Goal: Task Accomplishment & Management: Manage account settings

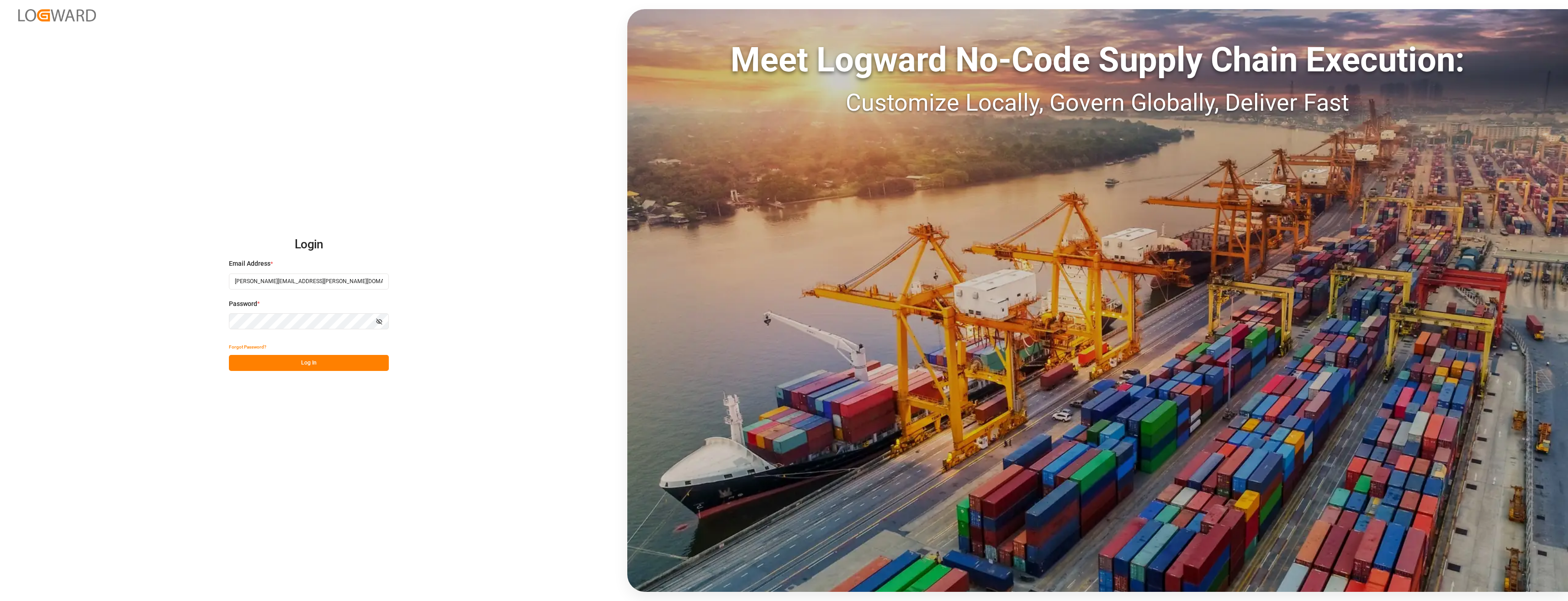
click at [308, 362] on button "Log In" at bounding box center [309, 363] width 160 height 16
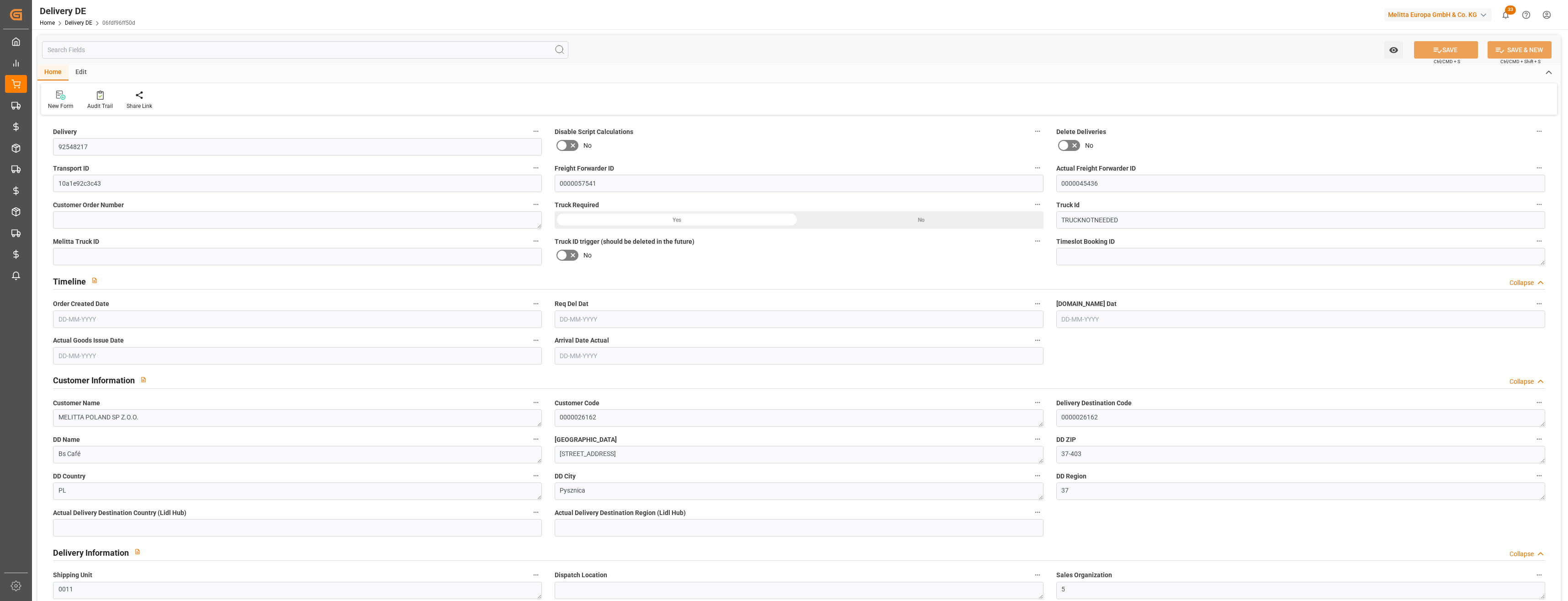
type input "0"
type input "0.34"
type input "0.472"
type input "5.268"
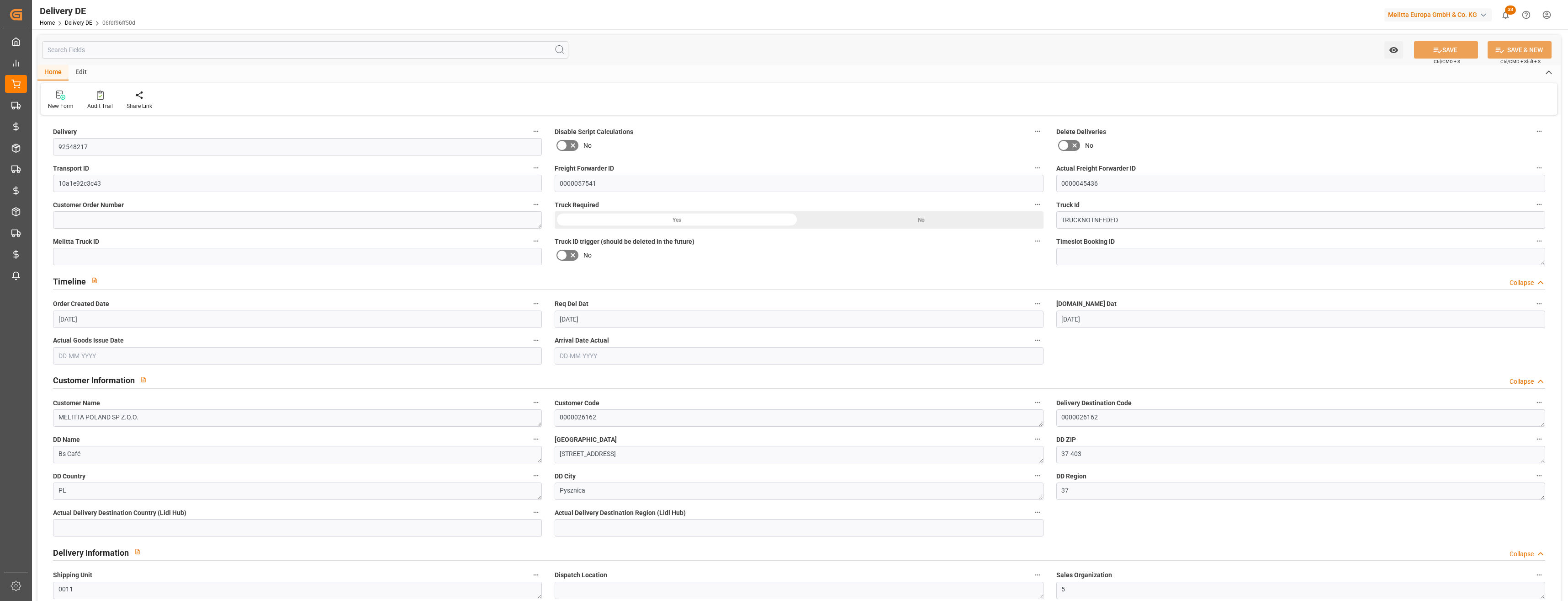
type input "12-08-2025"
type input "19-08-2025"
type input "14-08-2025"
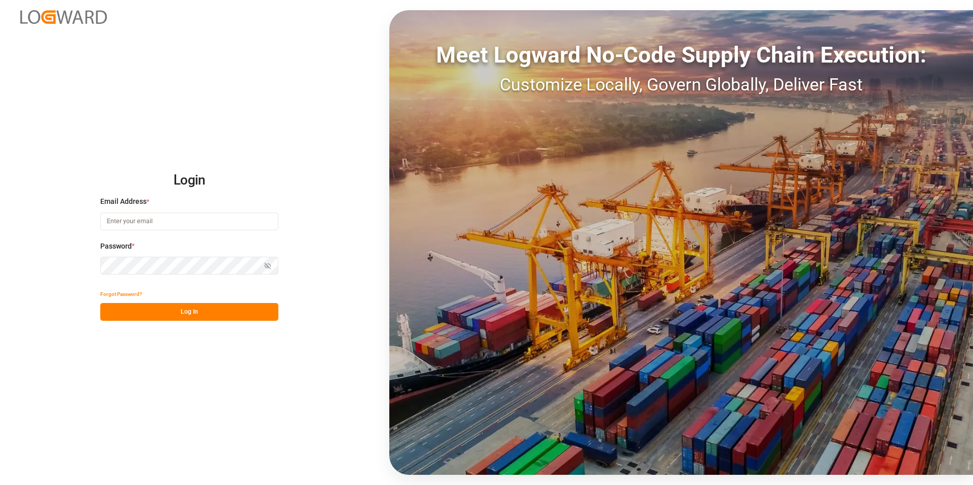
type input "[PERSON_NAME][EMAIL_ADDRESS][PERSON_NAME][DOMAIN_NAME]"
drag, startPoint x: 174, startPoint y: 303, endPoint x: 170, endPoint y: 306, distance: 5.4
click at [174, 303] on div "Forgot Password?" at bounding box center [189, 294] width 178 height 18
click at [168, 308] on button "Log In" at bounding box center [189, 312] width 178 height 18
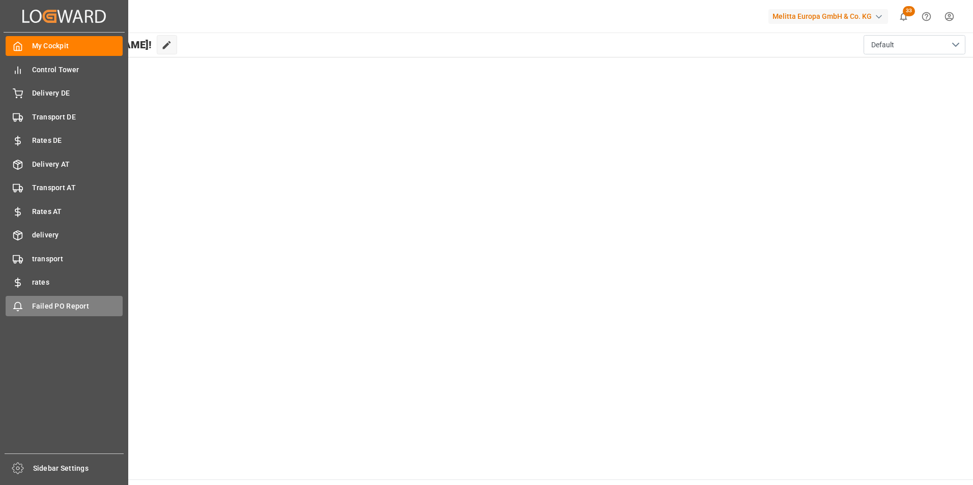
click at [40, 300] on div "Failed PO Report Failed PO Report" at bounding box center [64, 306] width 117 height 20
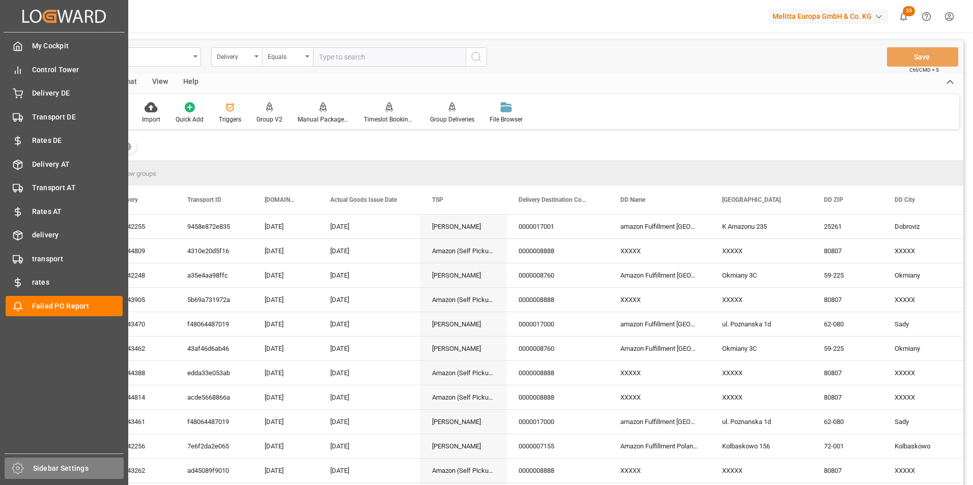
click at [71, 465] on span "Sidebar Settings" at bounding box center [78, 469] width 91 height 11
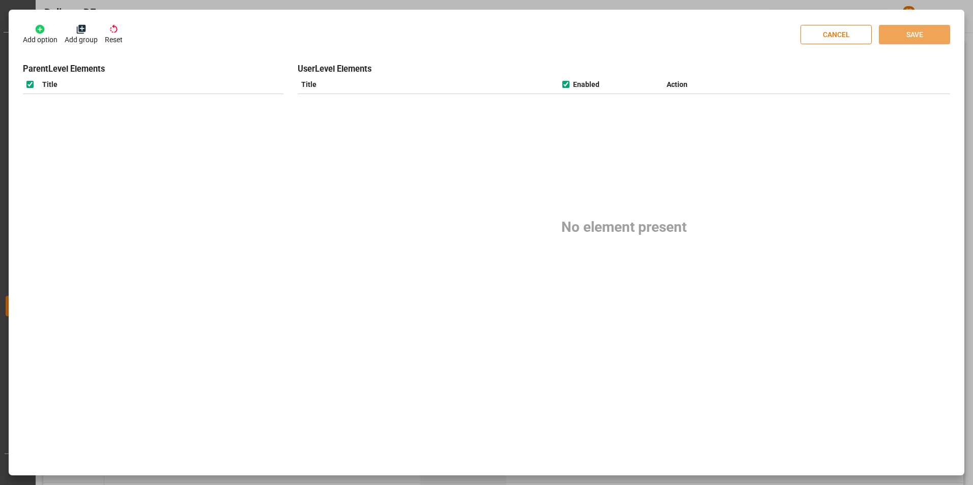
checkbox input "true"
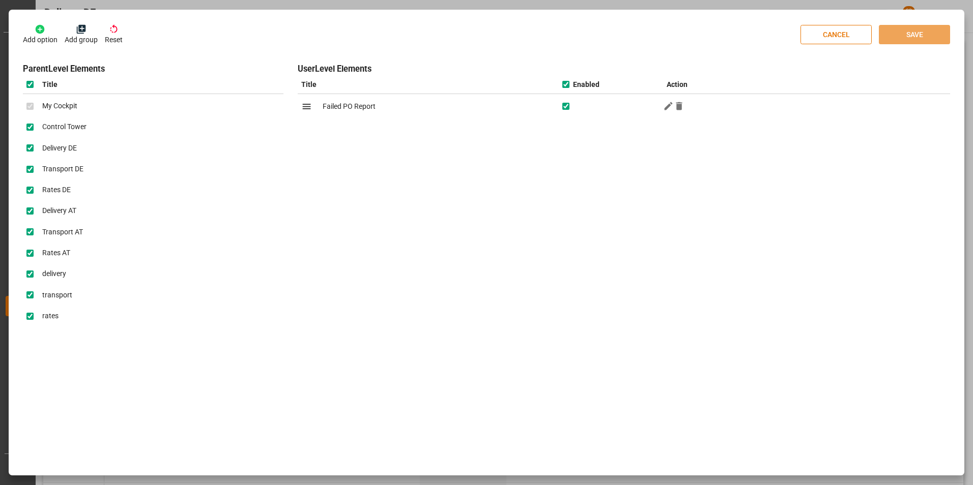
click at [46, 37] on p "Add option" at bounding box center [40, 40] width 35 height 11
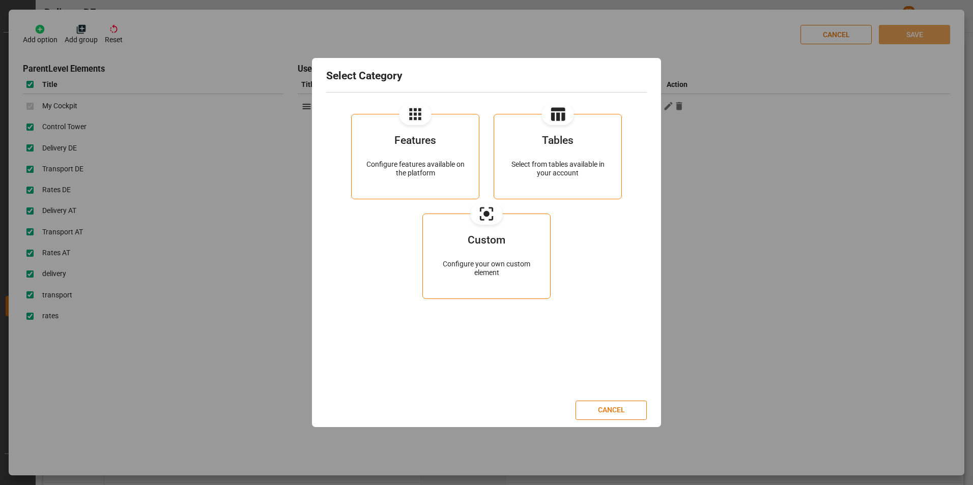
click at [419, 156] on div "Features" at bounding box center [415, 147] width 99 height 25
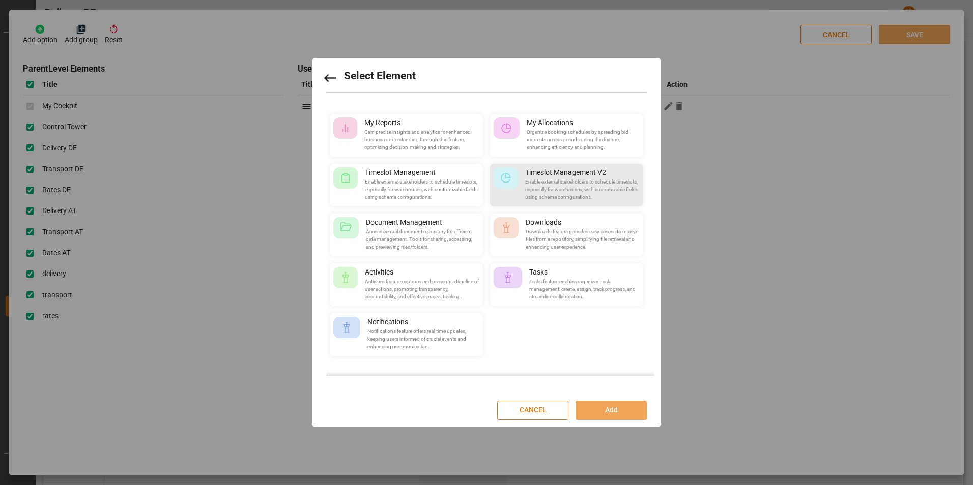
click at [334, 74] on icon at bounding box center [330, 78] width 16 height 16
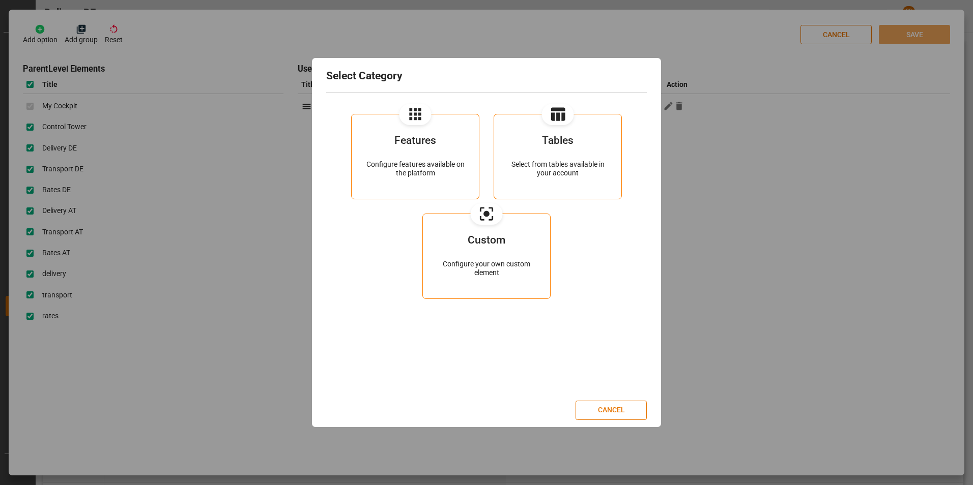
click at [531, 127] on button "Tables Select from tables available in your account" at bounding box center [558, 156] width 128 height 85
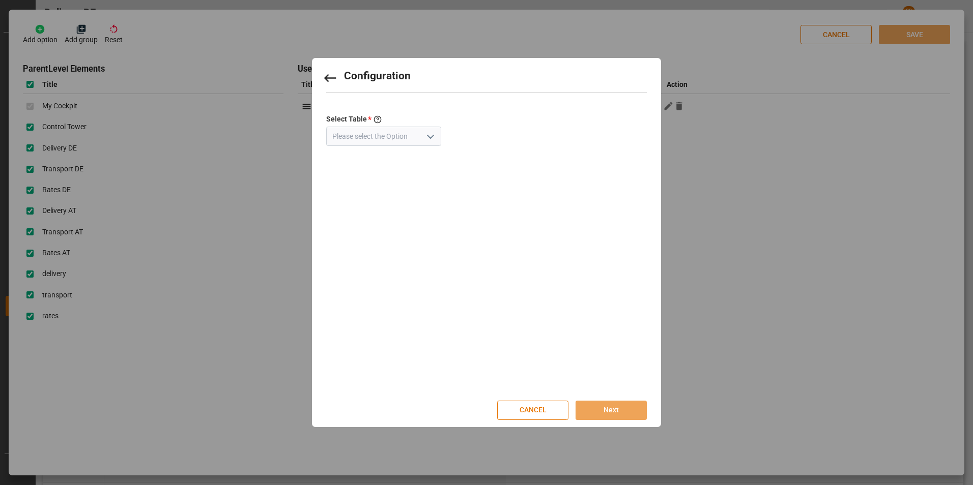
click at [424, 141] on icon "open menu" at bounding box center [430, 137] width 12 height 12
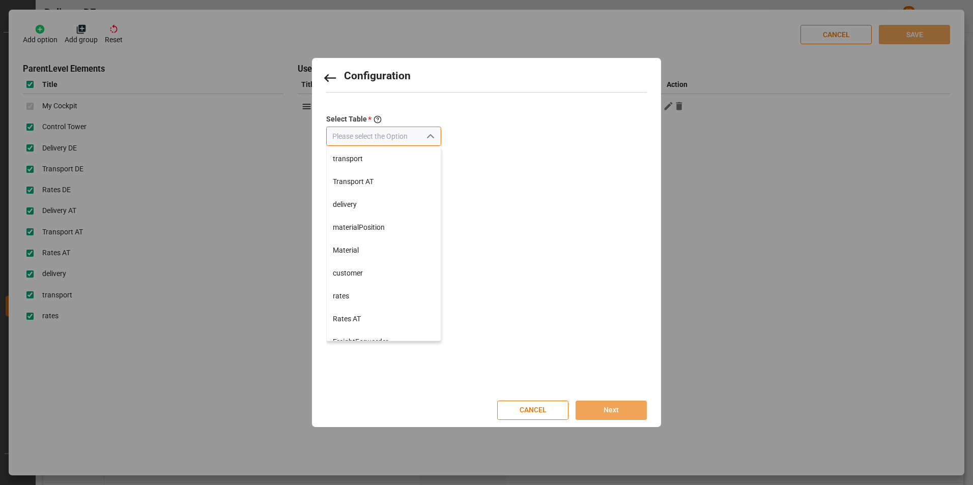
click at [385, 141] on input at bounding box center [383, 136] width 115 height 19
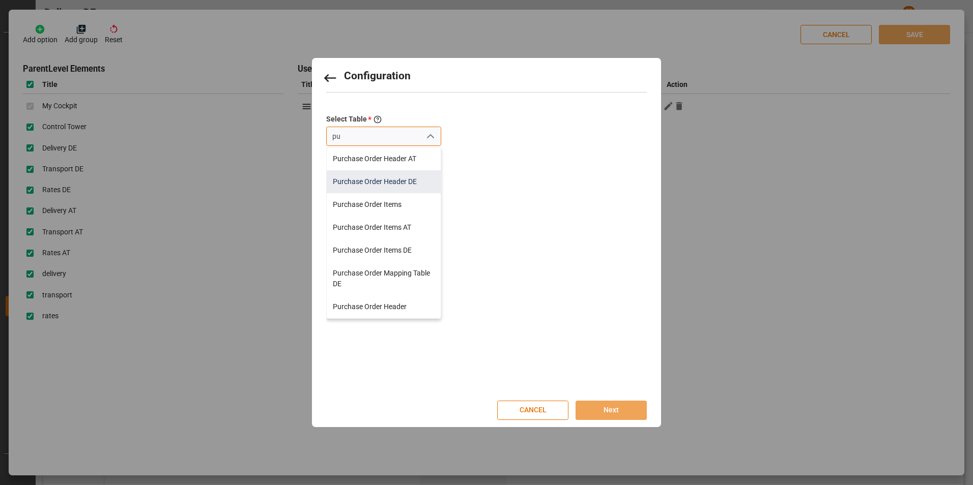
click at [384, 186] on div "Purchase Order Header DE" at bounding box center [384, 181] width 114 height 23
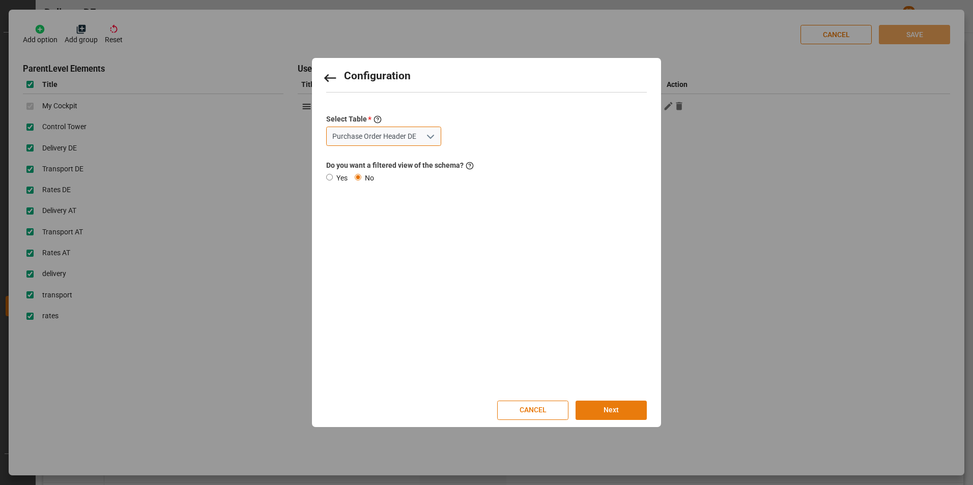
type input "Purchase Order Header DE"
click at [607, 411] on button "Next" at bounding box center [610, 410] width 71 height 19
type input "Purchase Order Header DE"
type input "Tower"
type input "/tower/POHeaderDE"
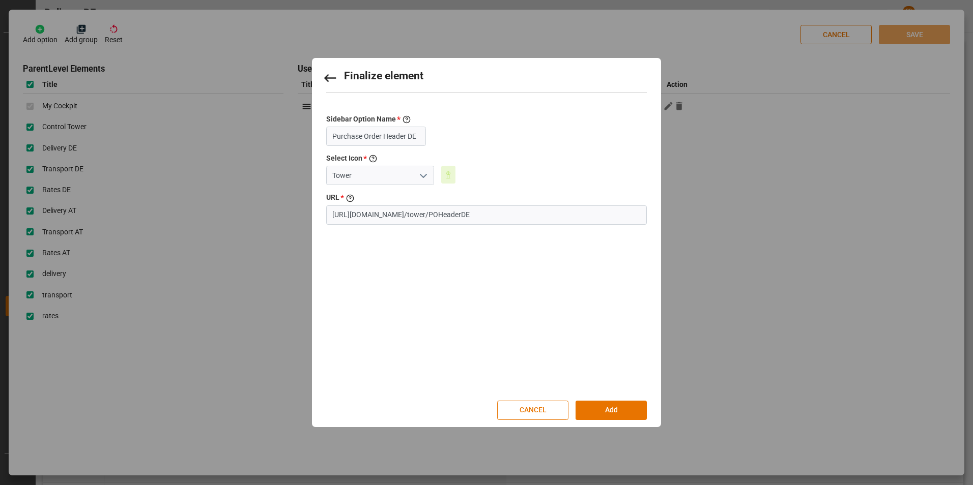
click at [417, 172] on icon "open menu" at bounding box center [423, 176] width 12 height 12
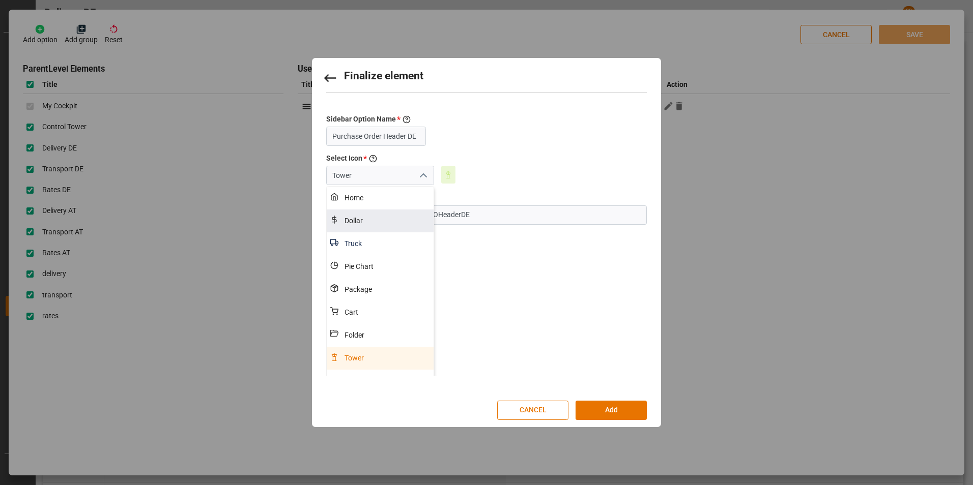
scroll to position [51, 0]
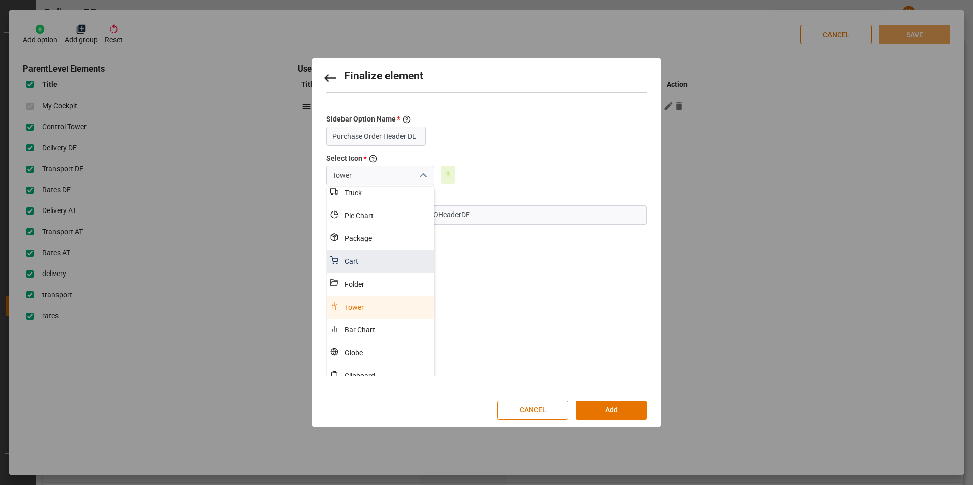
click at [364, 264] on div "Cart" at bounding box center [385, 261] width 95 height 23
type input "Cart"
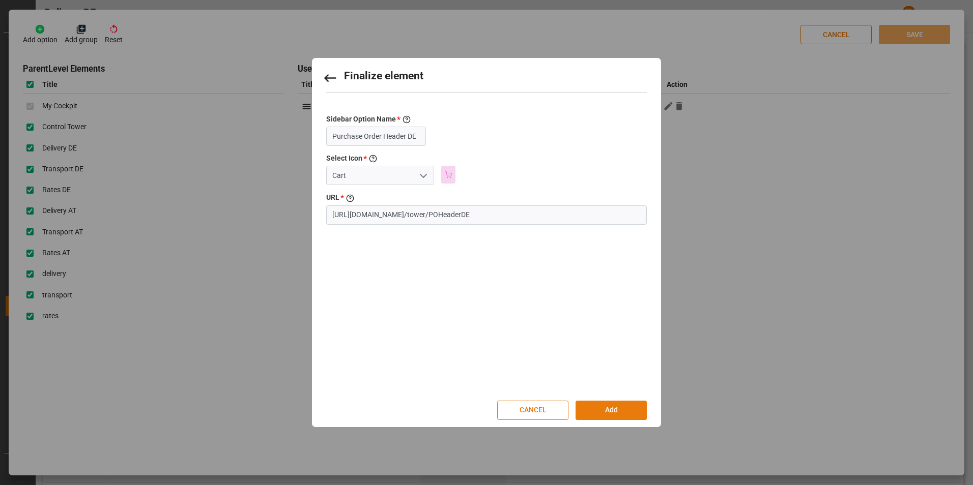
click at [609, 414] on button "Add" at bounding box center [610, 410] width 71 height 19
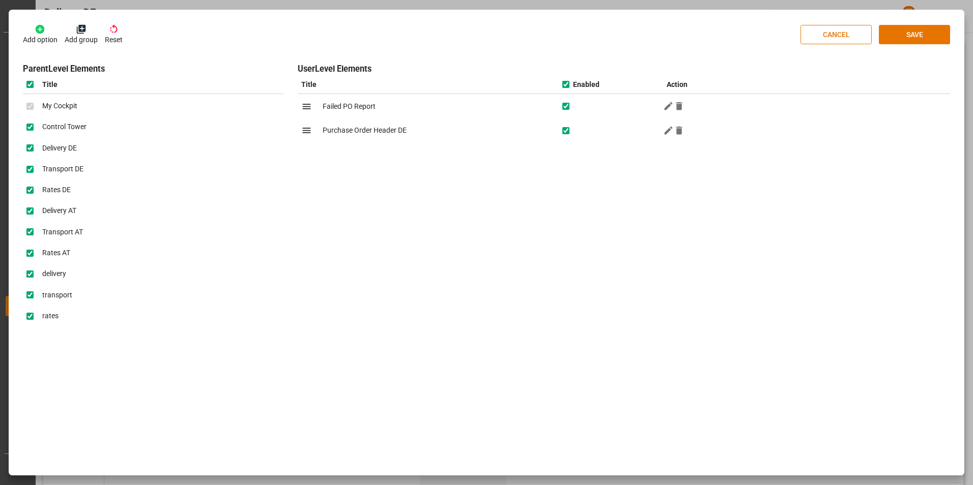
click at [40, 35] on p "Add option" at bounding box center [40, 40] width 35 height 11
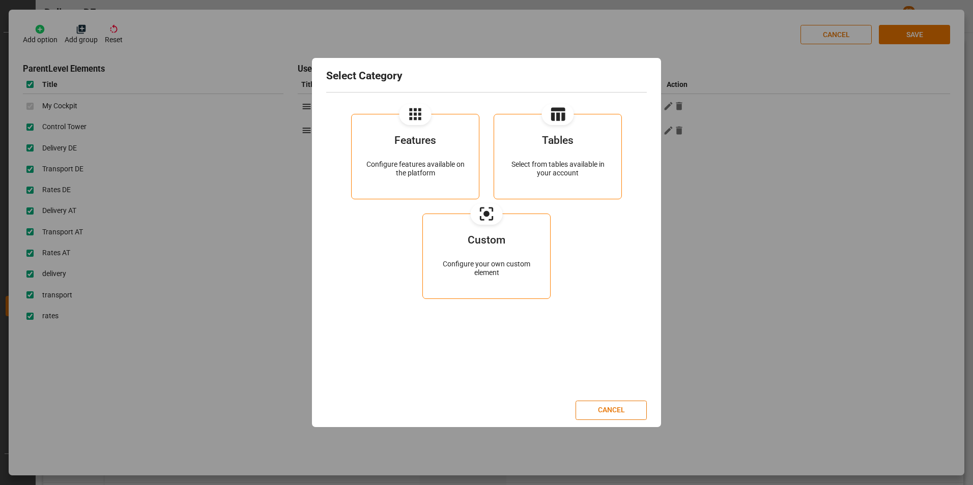
click at [567, 159] on div "Tables" at bounding box center [557, 147] width 99 height 25
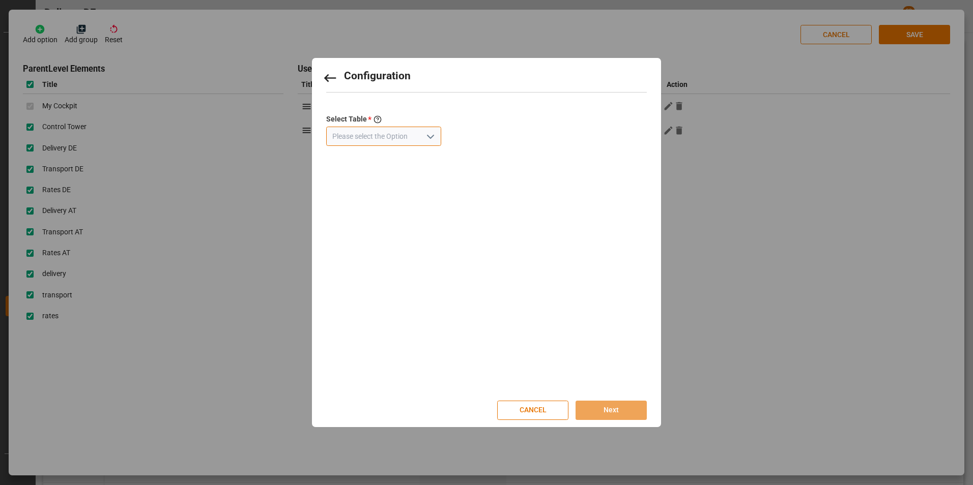
click at [393, 133] on input at bounding box center [383, 136] width 115 height 19
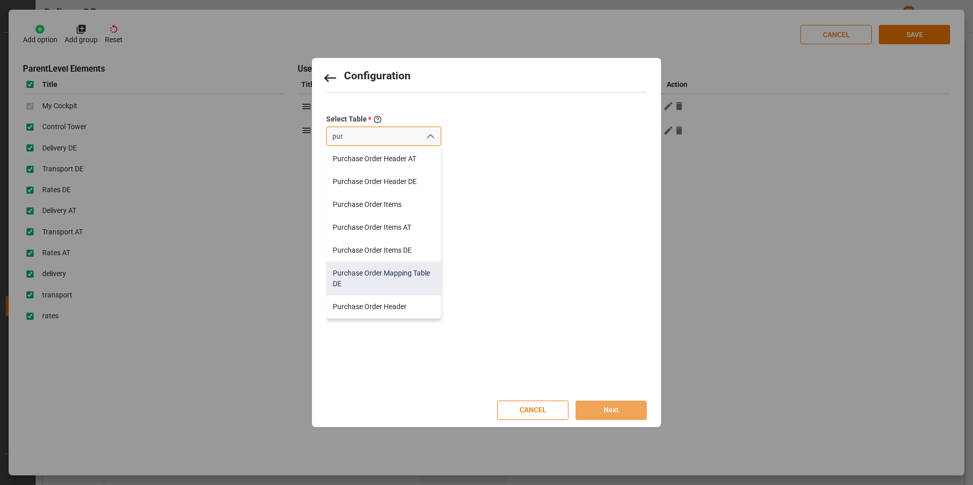
click at [370, 275] on div "Purchase Order Mapping Table DE" at bounding box center [384, 279] width 114 height 34
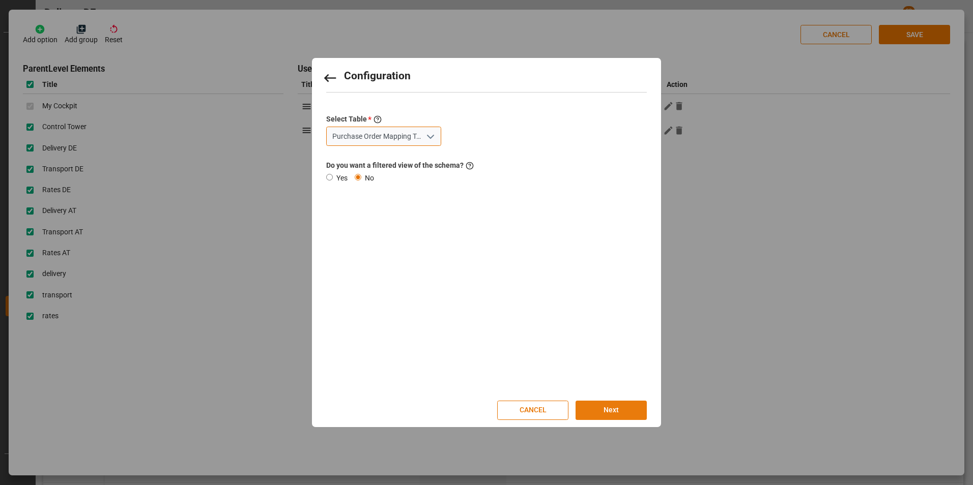
type input "Purchase Order Mapping Table DE"
click at [620, 409] on button "Next" at bounding box center [610, 410] width 71 height 19
type input "Purchase Order Mapping Table DE"
type input "Tower"
type input "/tower/mappingTable"
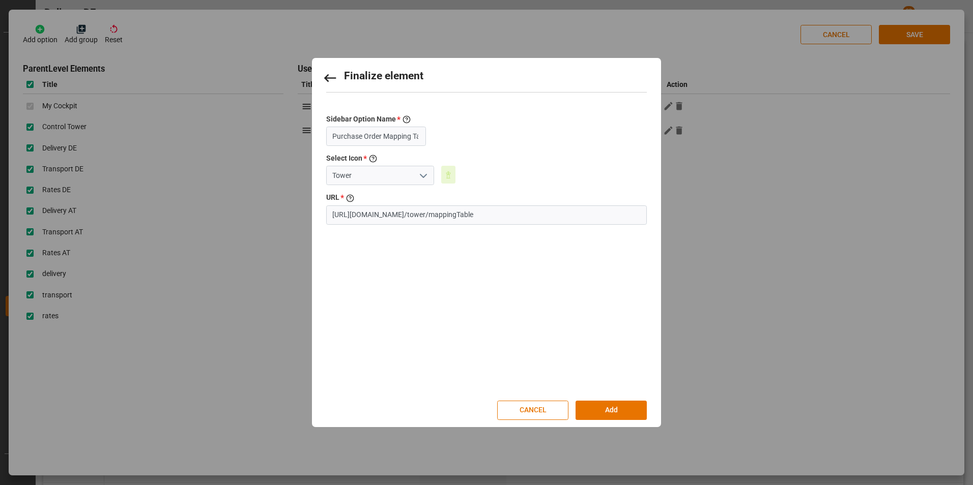
click at [417, 178] on icon "open menu" at bounding box center [423, 176] width 12 height 12
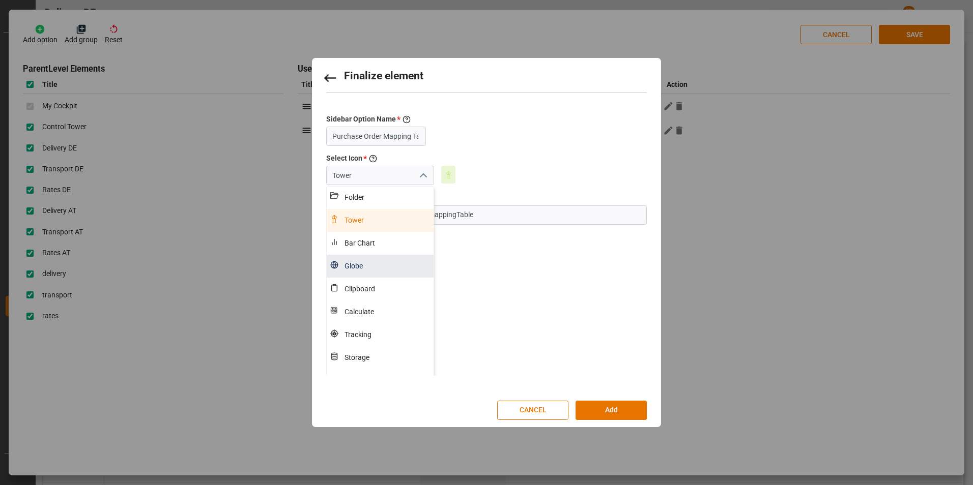
scroll to position [153, 0]
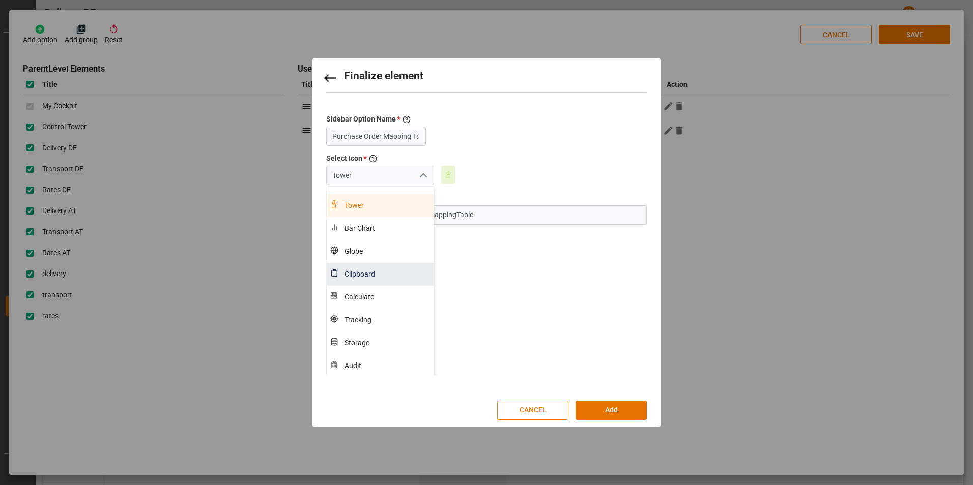
click at [365, 278] on div "Clipboard" at bounding box center [385, 274] width 95 height 23
type input "Clipboard"
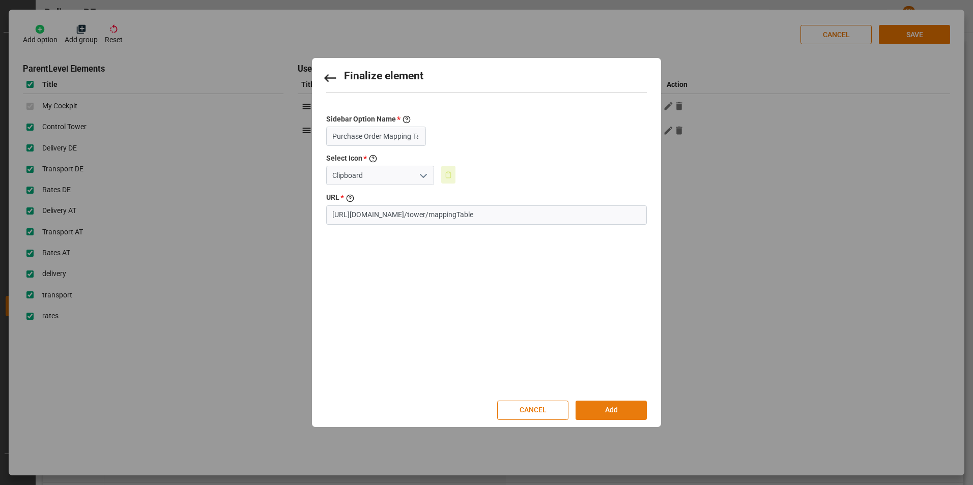
click at [607, 420] on button "Add" at bounding box center [610, 410] width 71 height 19
drag, startPoint x: 337, startPoint y: 135, endPoint x: 381, endPoint y: 140, distance: 43.5
click at [381, 140] on input "Purchase Order Mapping Table DE" at bounding box center [376, 136] width 100 height 19
type input "PO Mapping Table DE"
click at [593, 404] on button "Add" at bounding box center [610, 410] width 71 height 19
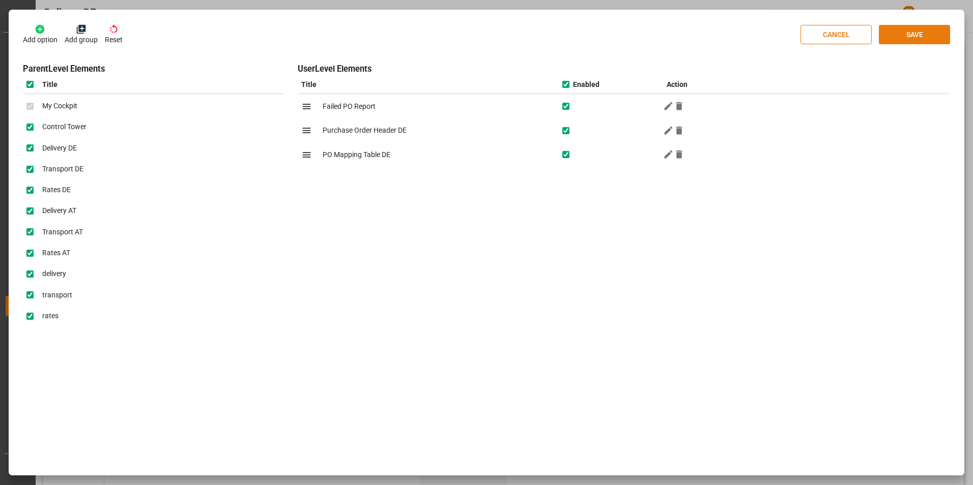
click at [923, 30] on button "SAVE" at bounding box center [914, 34] width 71 height 19
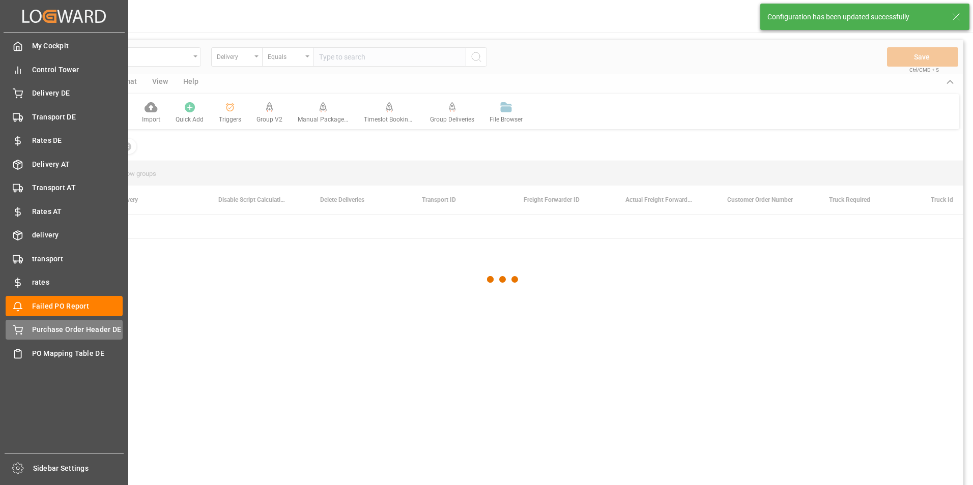
click at [41, 334] on span "Purchase Order Header DE" at bounding box center [77, 330] width 91 height 11
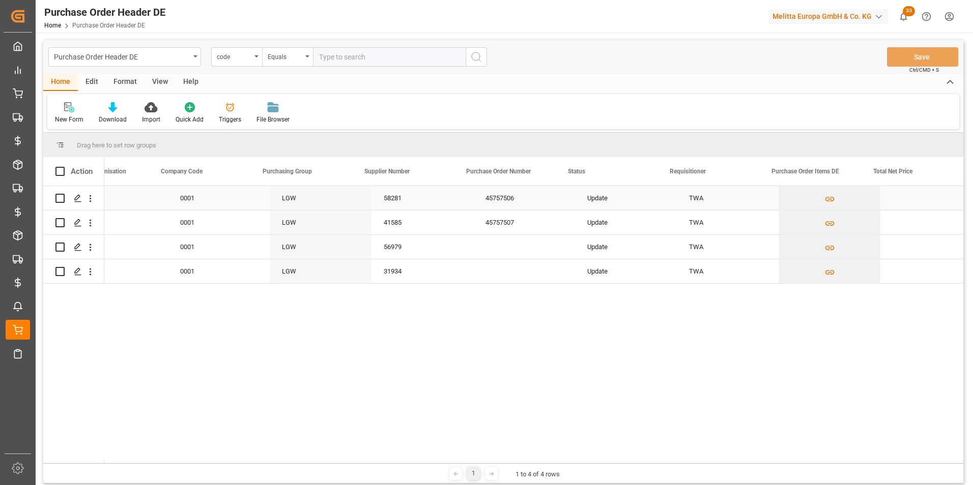
scroll to position [0, 420]
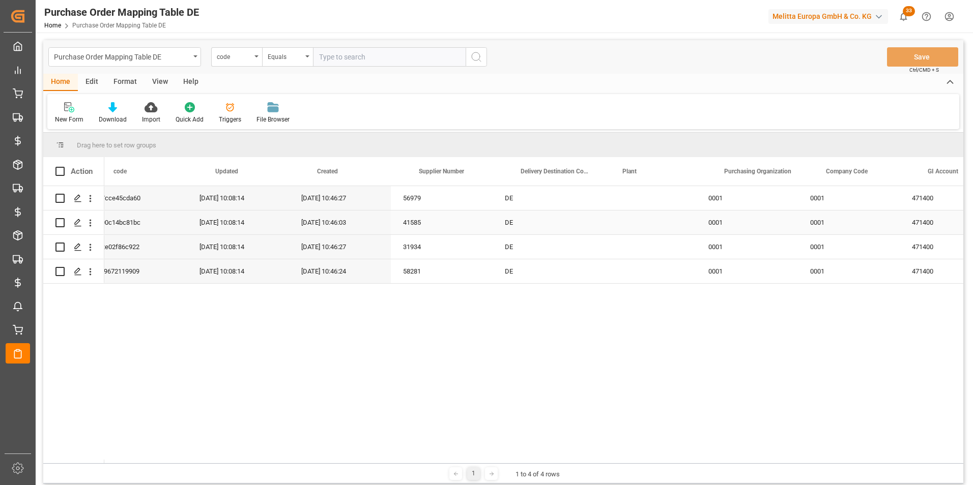
scroll to position [0, 51]
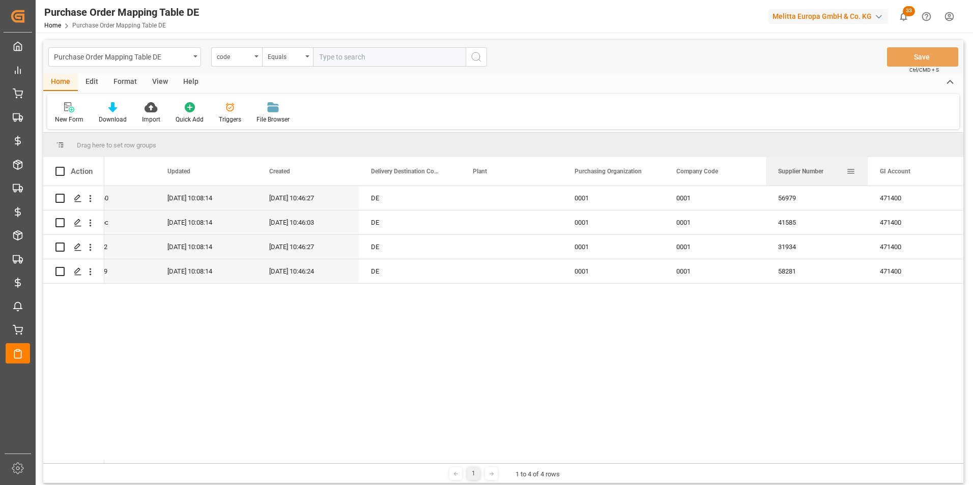
drag, startPoint x: 411, startPoint y: 174, endPoint x: 846, endPoint y: 176, distance: 435.0
click at [846, 176] on div "Supplier Number" at bounding box center [816, 171] width 77 height 28
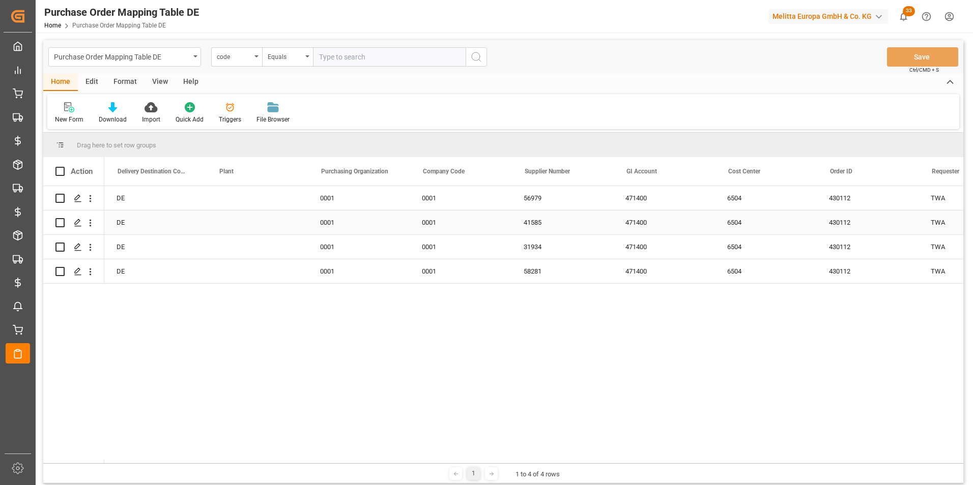
scroll to position [0, 0]
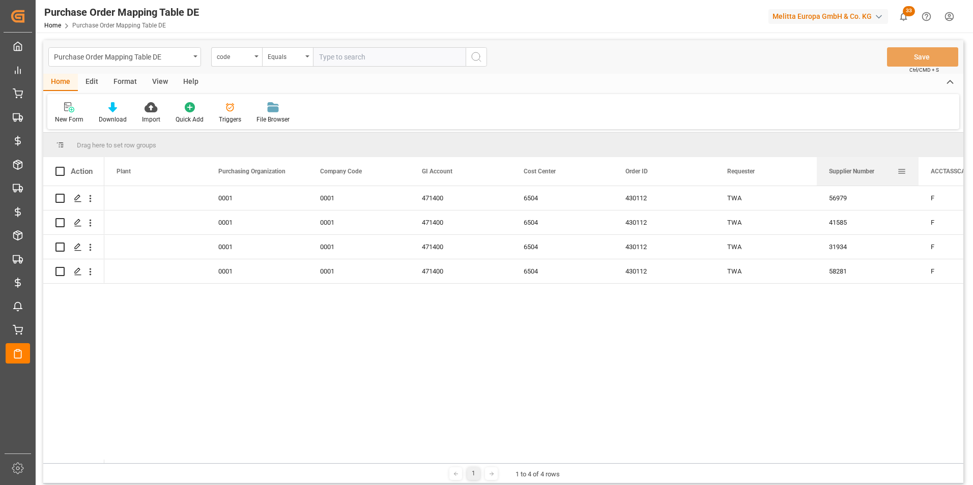
drag, startPoint x: 457, startPoint y: 169, endPoint x: 860, endPoint y: 177, distance: 402.5
click at [860, 177] on div "Supplier Number" at bounding box center [863, 171] width 68 height 28
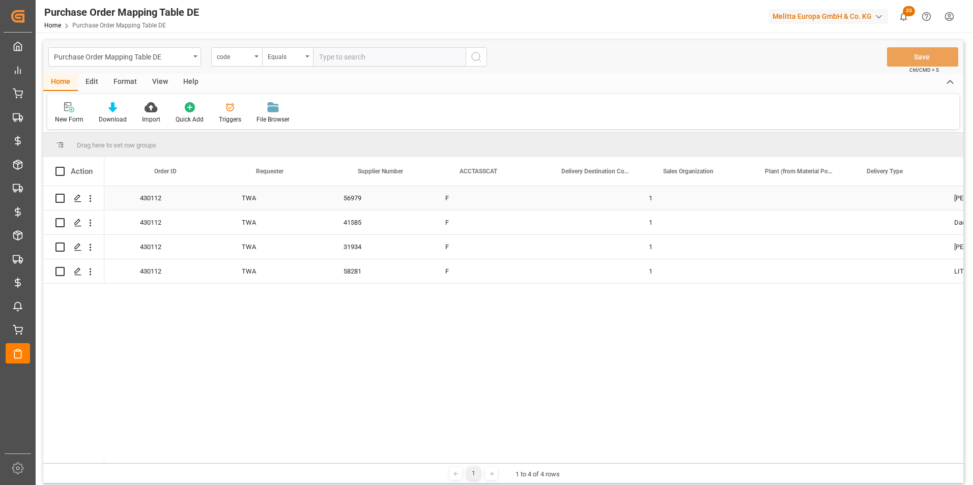
scroll to position [0, 916]
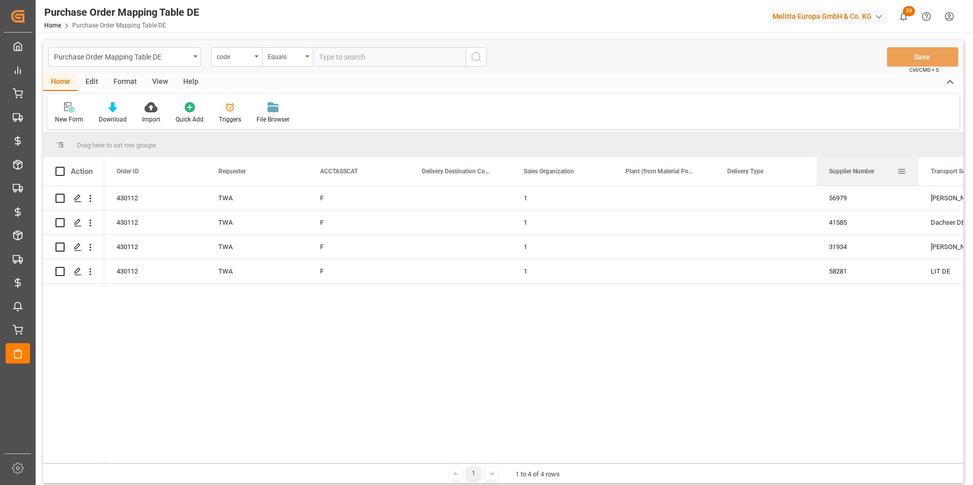
drag, startPoint x: 369, startPoint y: 166, endPoint x: 861, endPoint y: 178, distance: 492.2
click at [861, 178] on div "Supplier Number" at bounding box center [863, 171] width 68 height 28
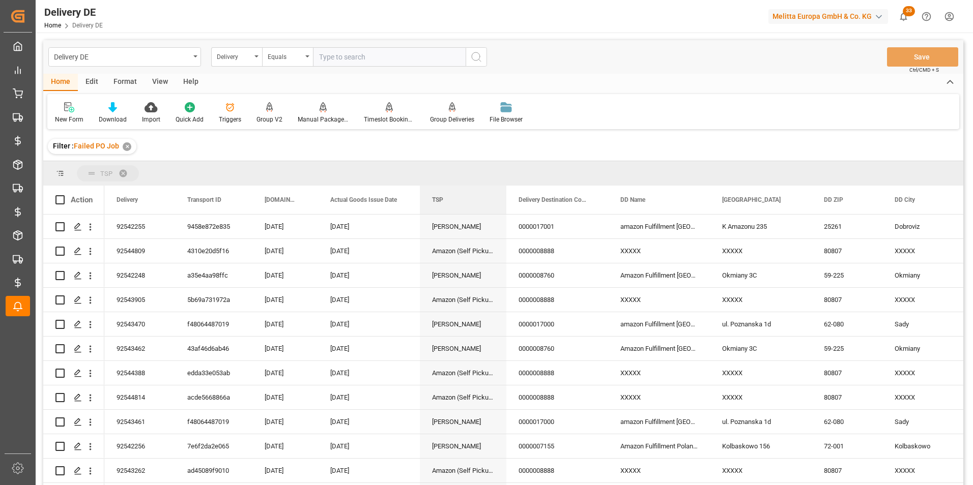
drag, startPoint x: 451, startPoint y: 197, endPoint x: 452, endPoint y: 169, distance: 28.5
